Goal: Transaction & Acquisition: Purchase product/service

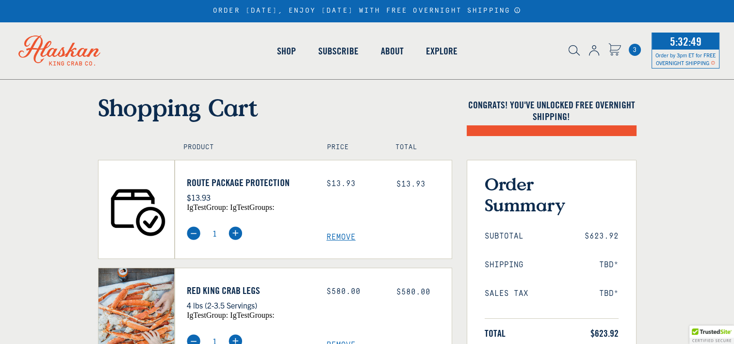
select select "40826592231503"
select select "40826730905679"
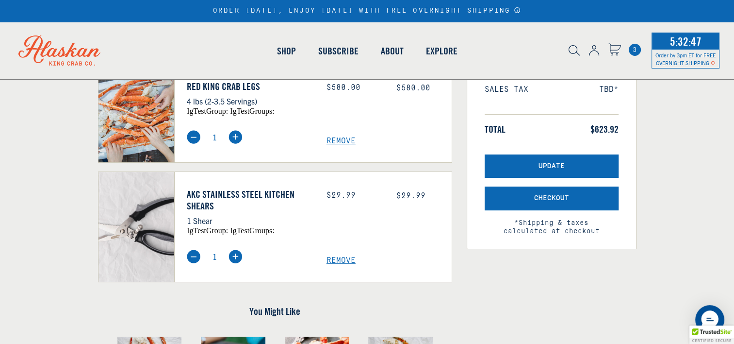
scroll to position [229, 0]
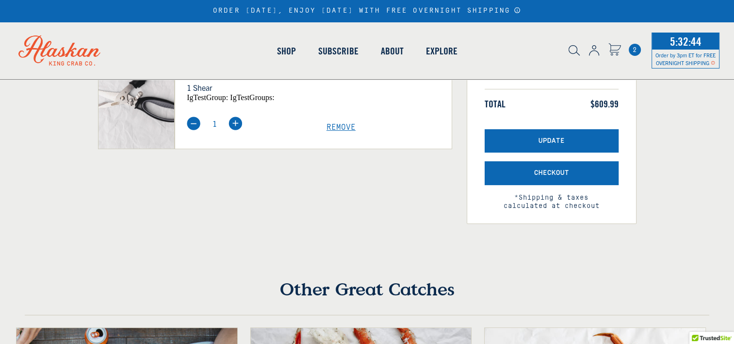
select select "40826592231503"
select select "40826730905679"
